Goal: Transaction & Acquisition: Obtain resource

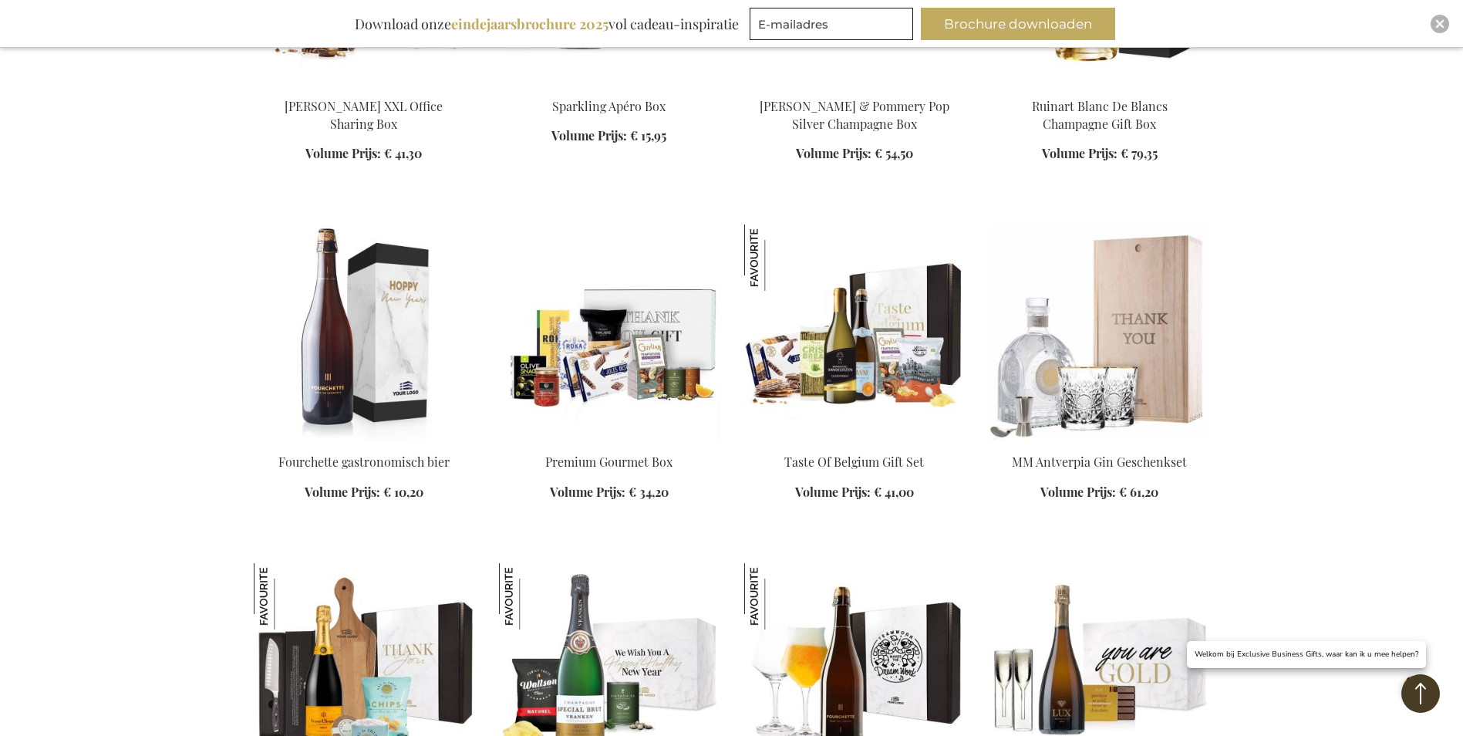
scroll to position [3129, 0]
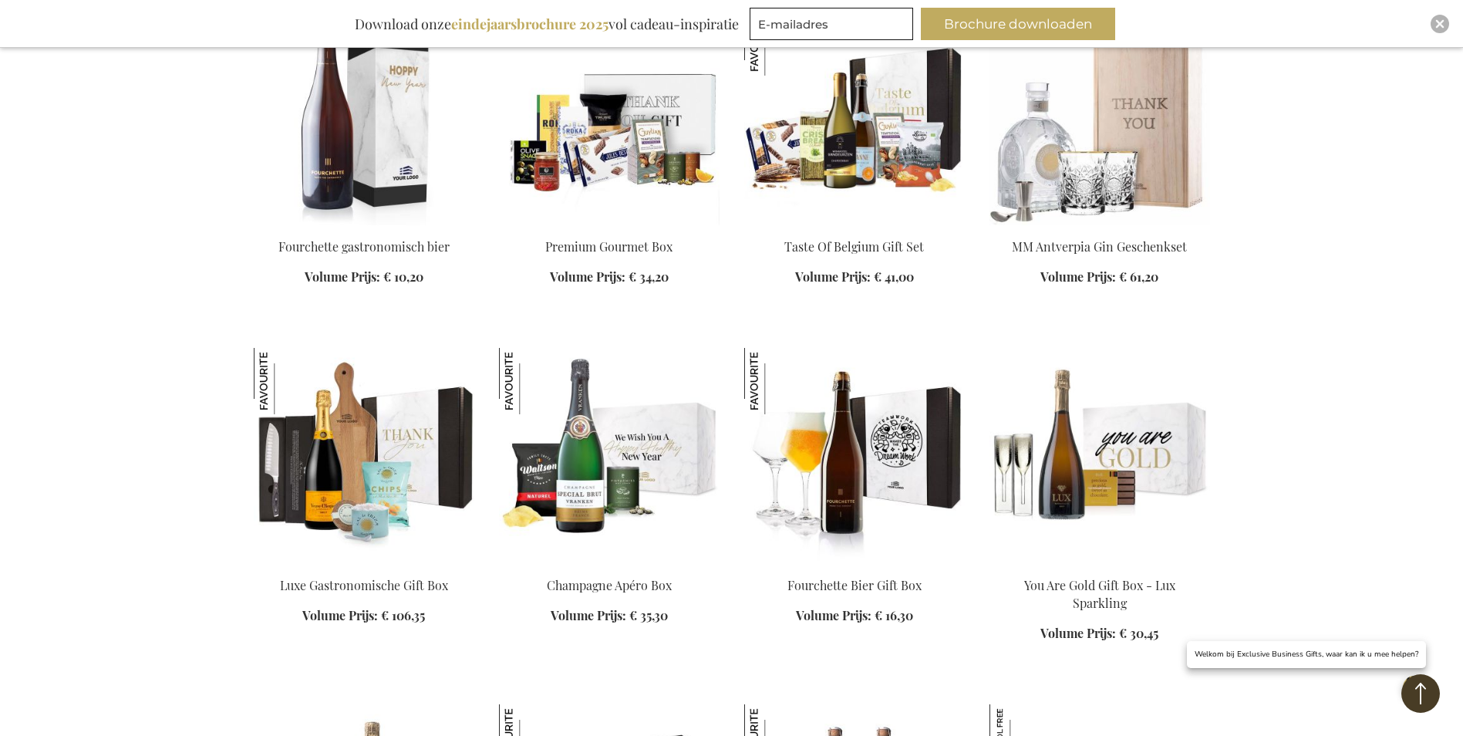
scroll to position [3720, 0]
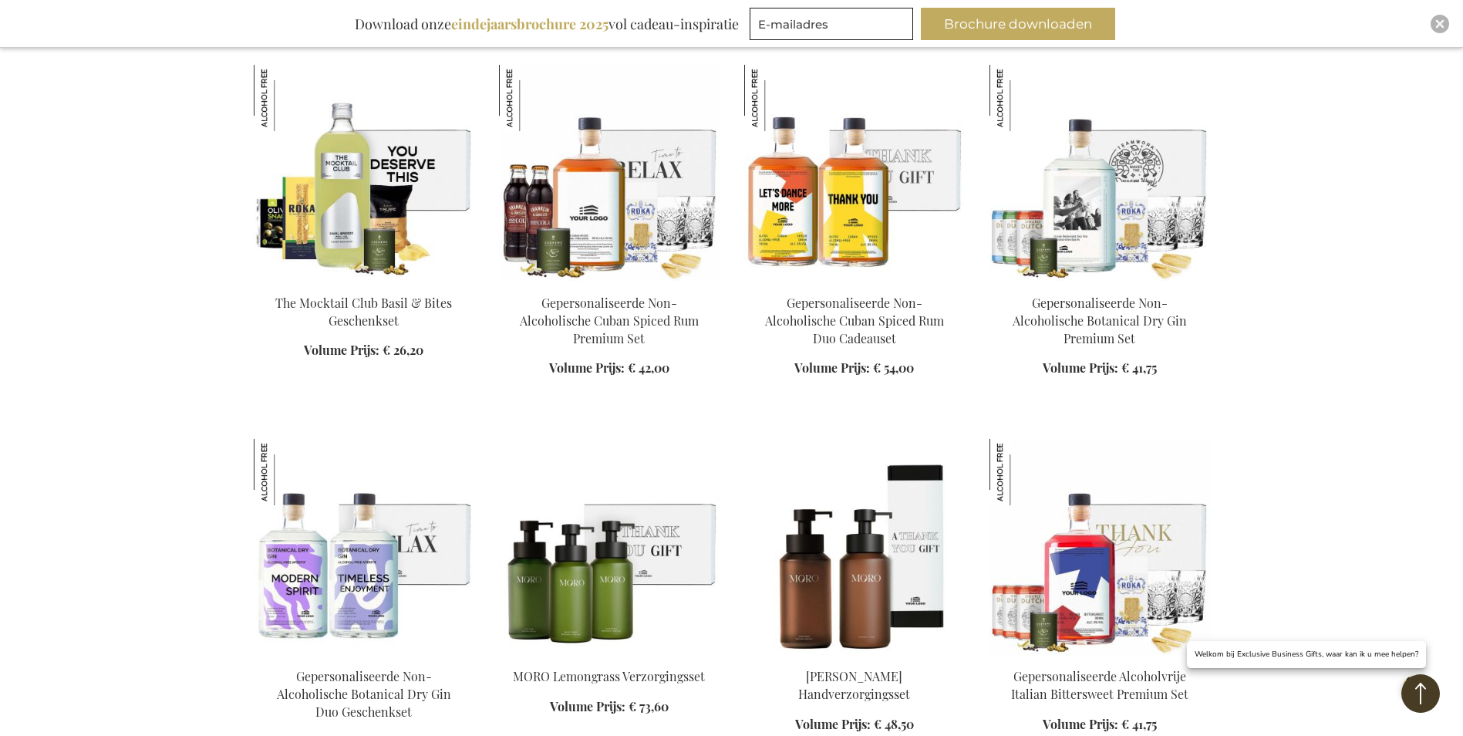
scroll to position [5062, 0]
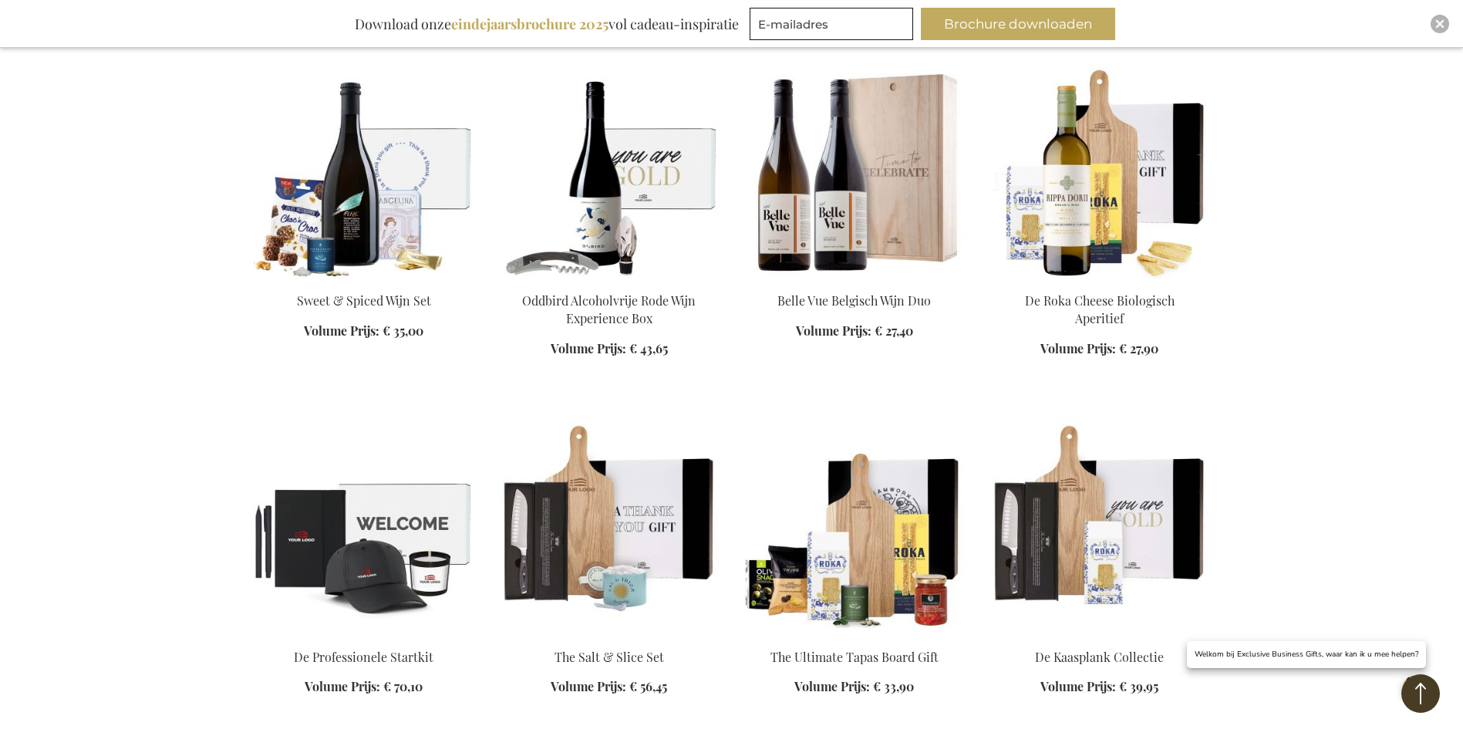
scroll to position [6294, 0]
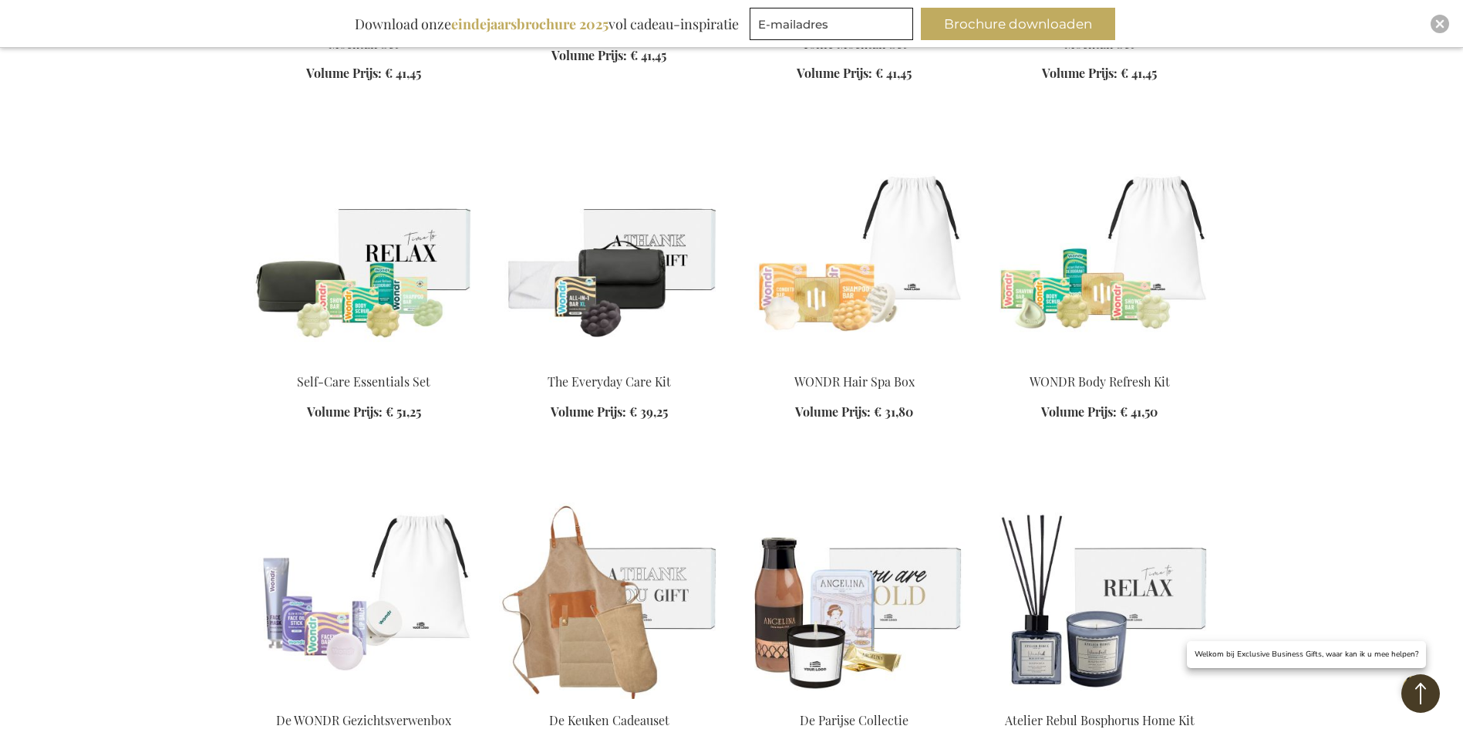
scroll to position [7417, 0]
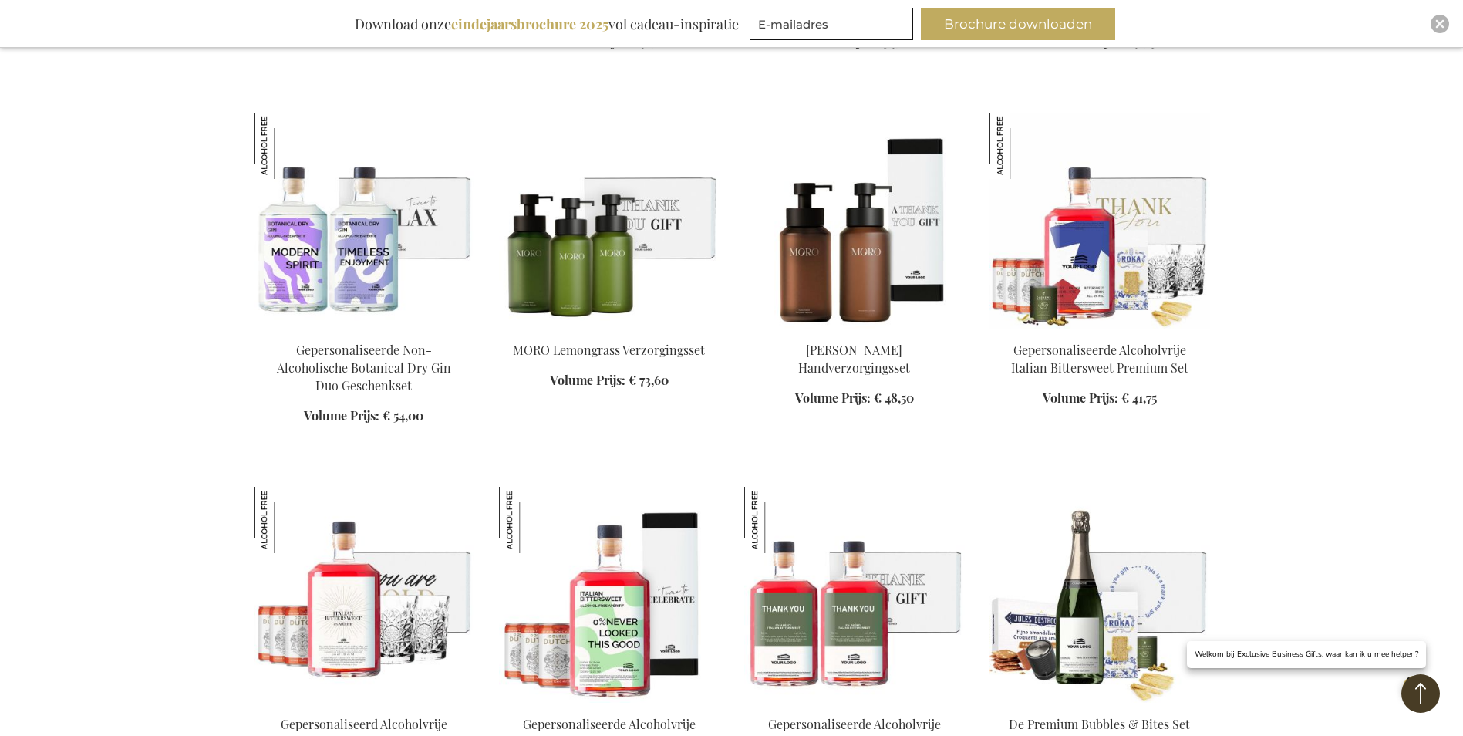
scroll to position [4962, 0]
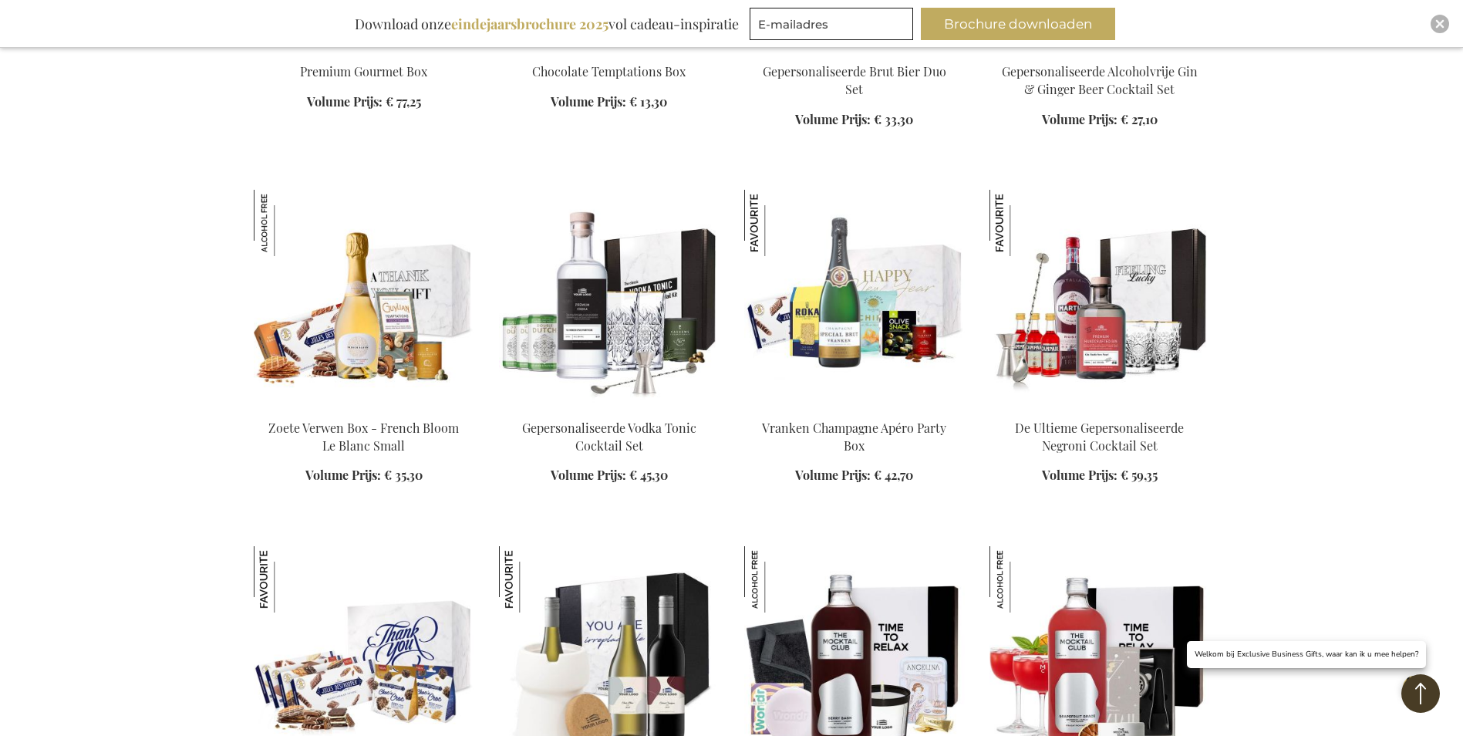
scroll to position [3990, 0]
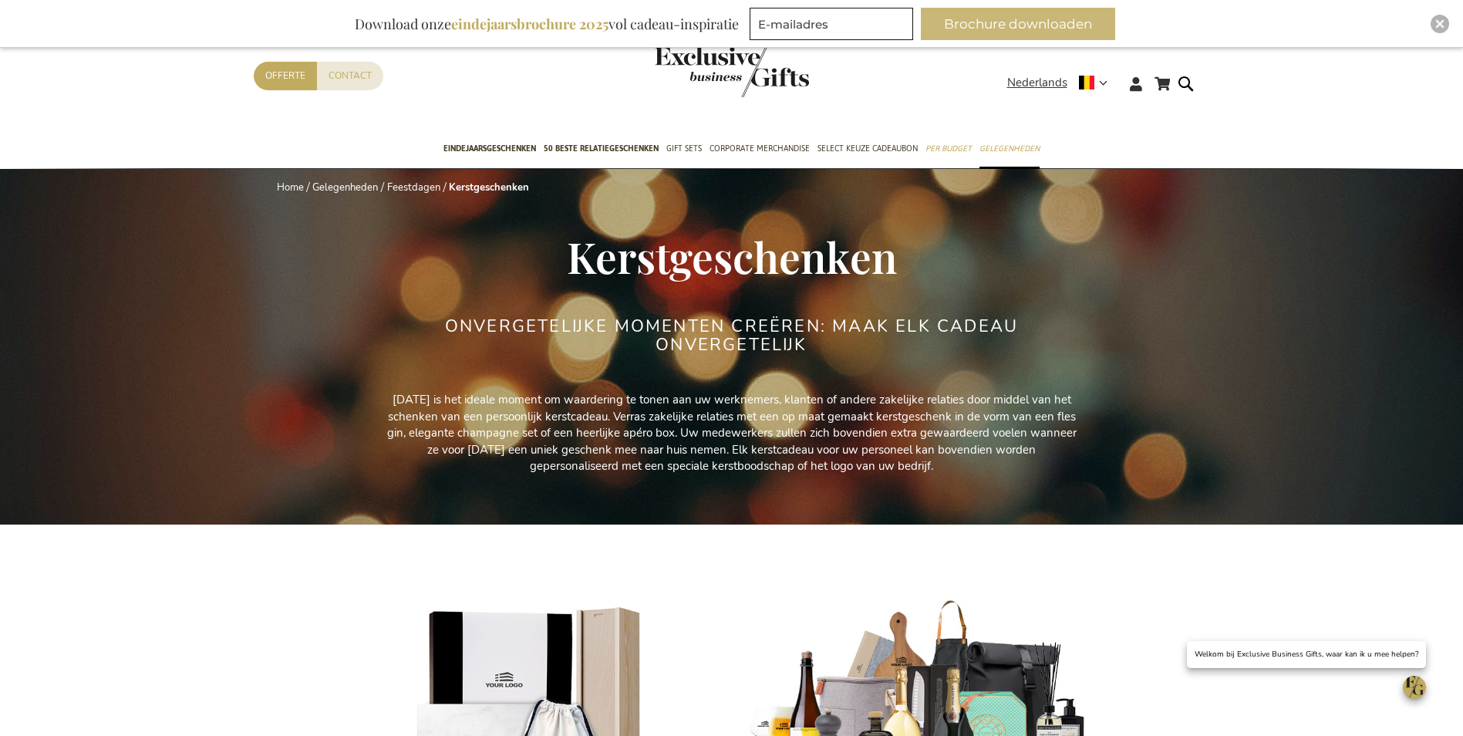
click at [1013, 22] on button "Brochure downloaden" at bounding box center [1018, 24] width 194 height 32
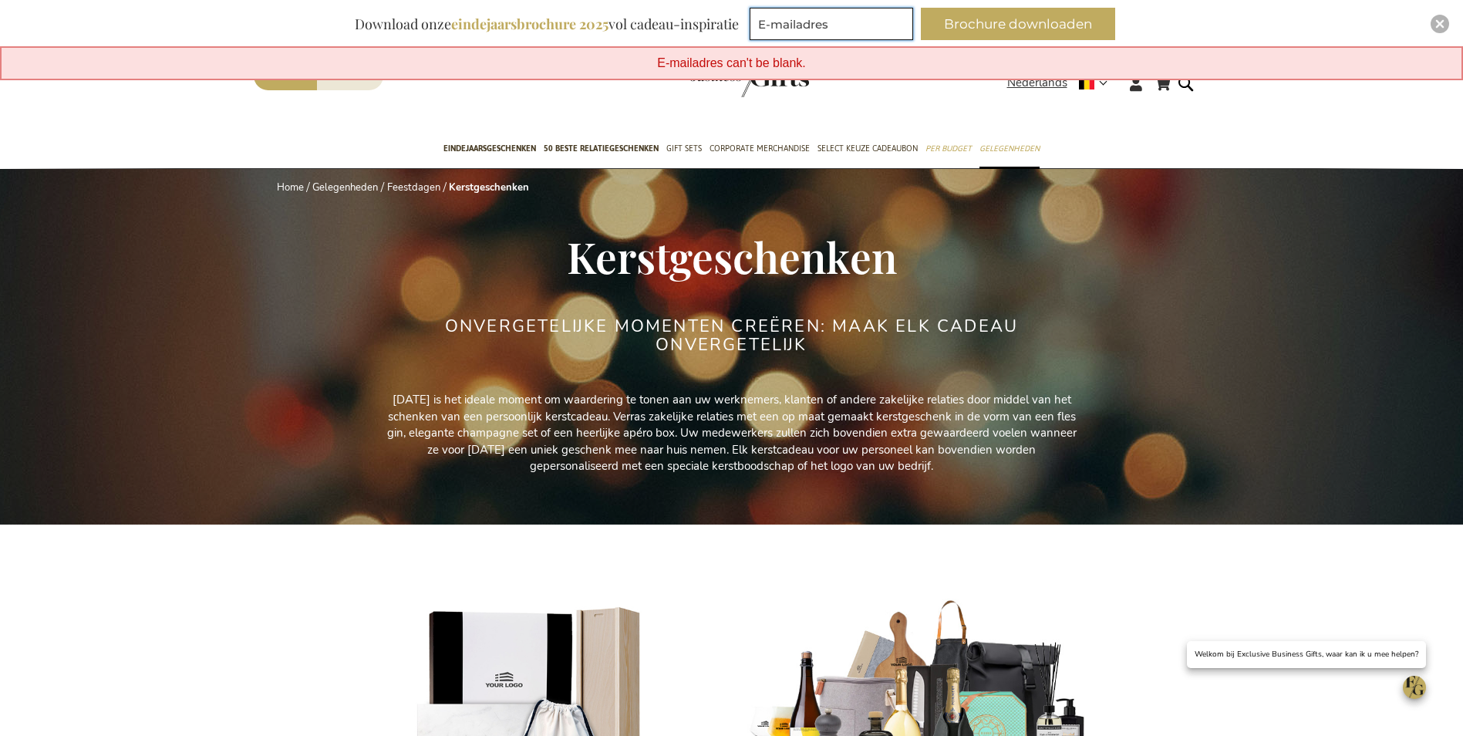
click at [840, 25] on input "E-mailadres" at bounding box center [832, 24] width 164 height 32
type input "[EMAIL_ADDRESS][DOMAIN_NAME]"
click at [1047, 24] on button "Brochure downloaden" at bounding box center [1018, 24] width 194 height 32
